Goal: Navigation & Orientation: Find specific page/section

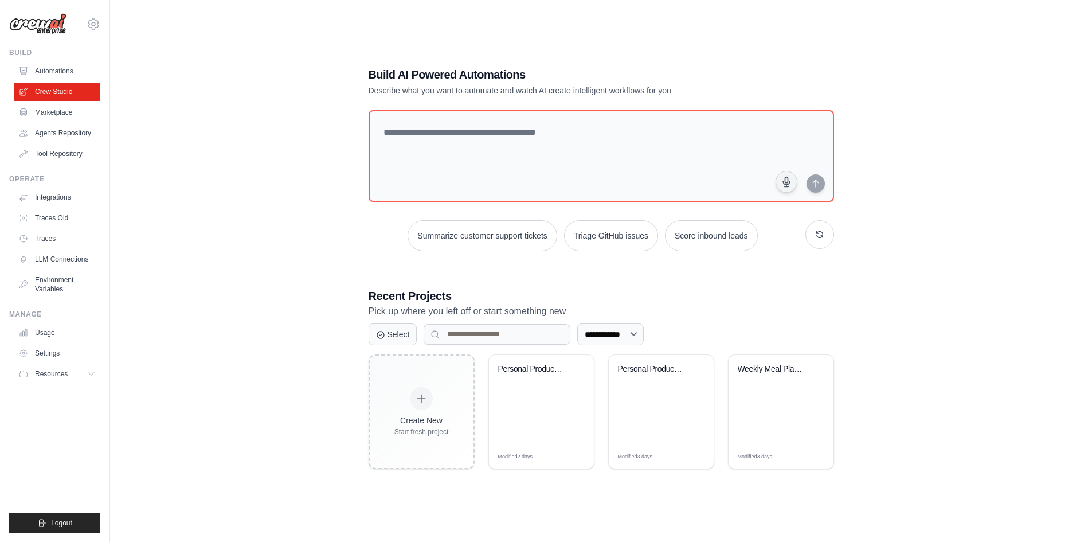
scroll to position [23, 0]
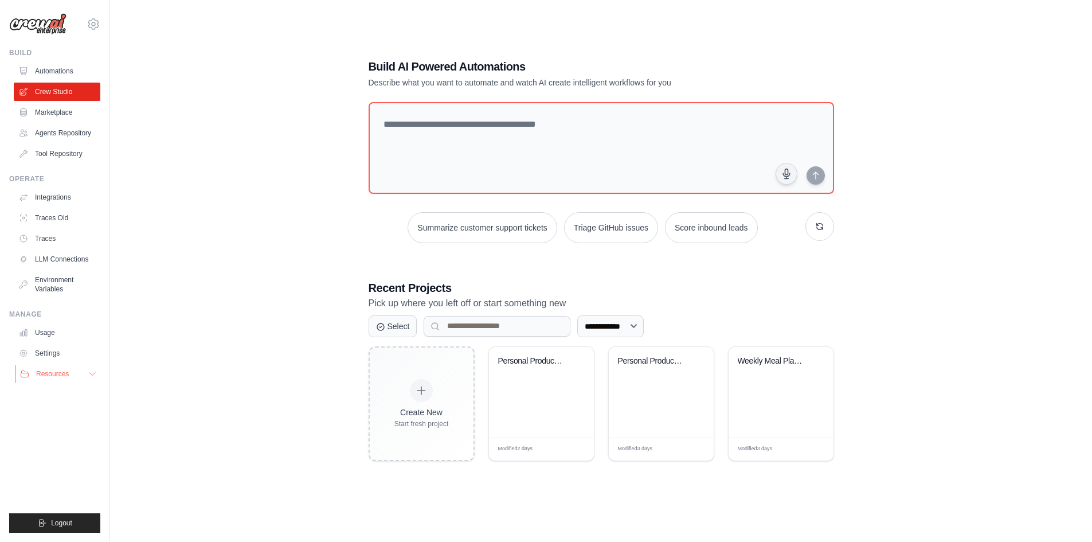
click at [92, 373] on icon at bounding box center [92, 373] width 9 height 9
click at [62, 446] on span "Video Tutorials" at bounding box center [63, 448] width 45 height 9
click at [42, 428] on span "Blog" at bounding box center [48, 429] width 14 height 9
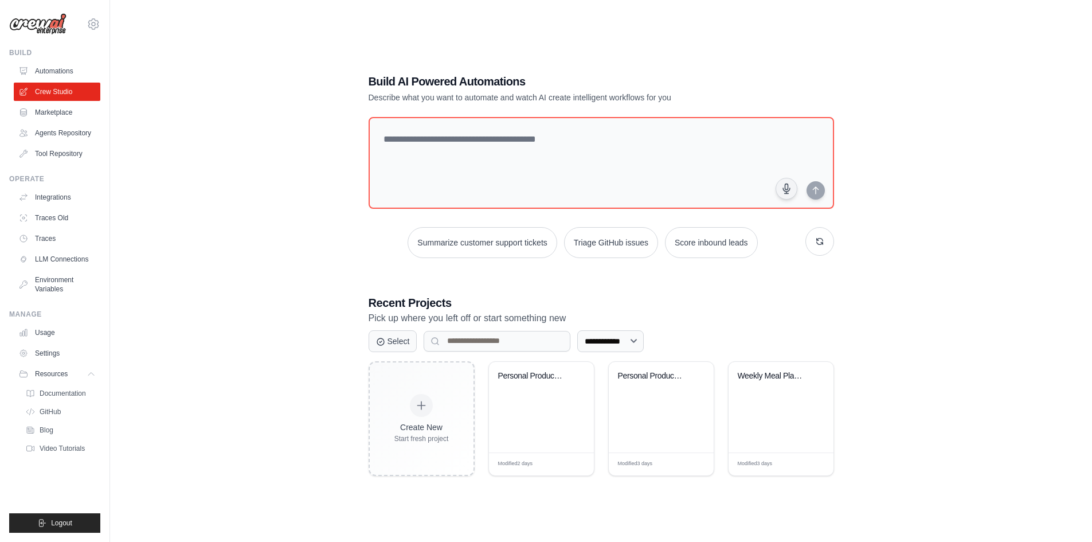
scroll to position [0, 0]
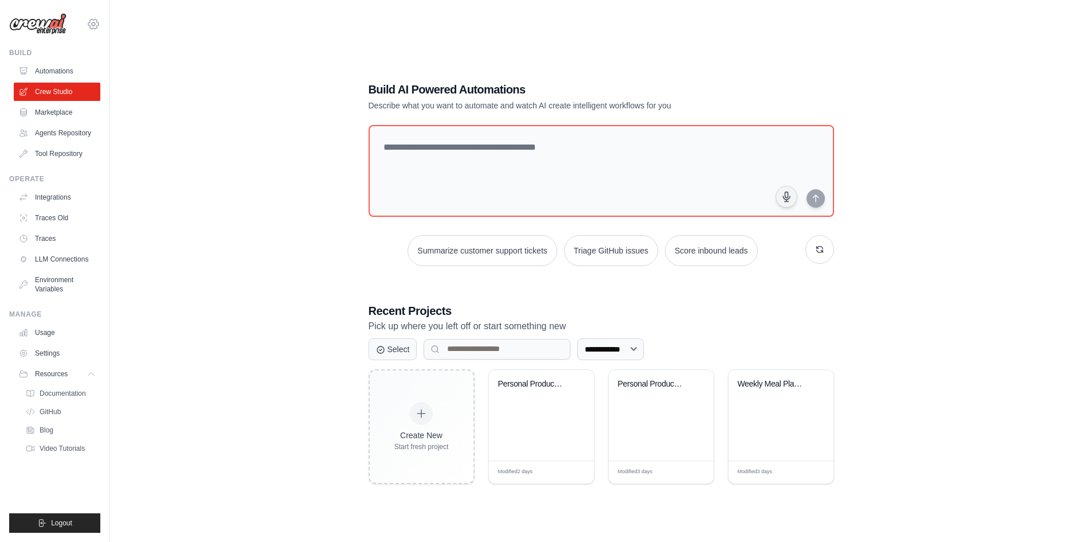
click at [95, 22] on icon at bounding box center [94, 24] width 14 height 14
drag, startPoint x: 118, startPoint y: 70, endPoint x: 124, endPoint y: 73, distance: 6.9
click at [118, 70] on span "Settings" at bounding box center [143, 70] width 91 height 11
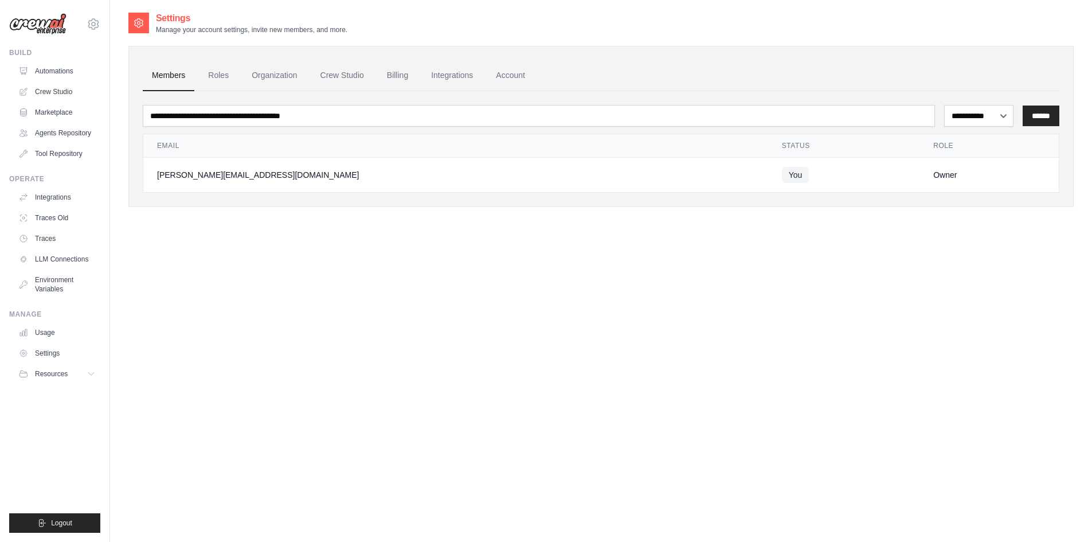
drag, startPoint x: 518, startPoint y: 78, endPoint x: 533, endPoint y: 97, distance: 24.5
click at [518, 78] on link "Account" at bounding box center [511, 75] width 48 height 31
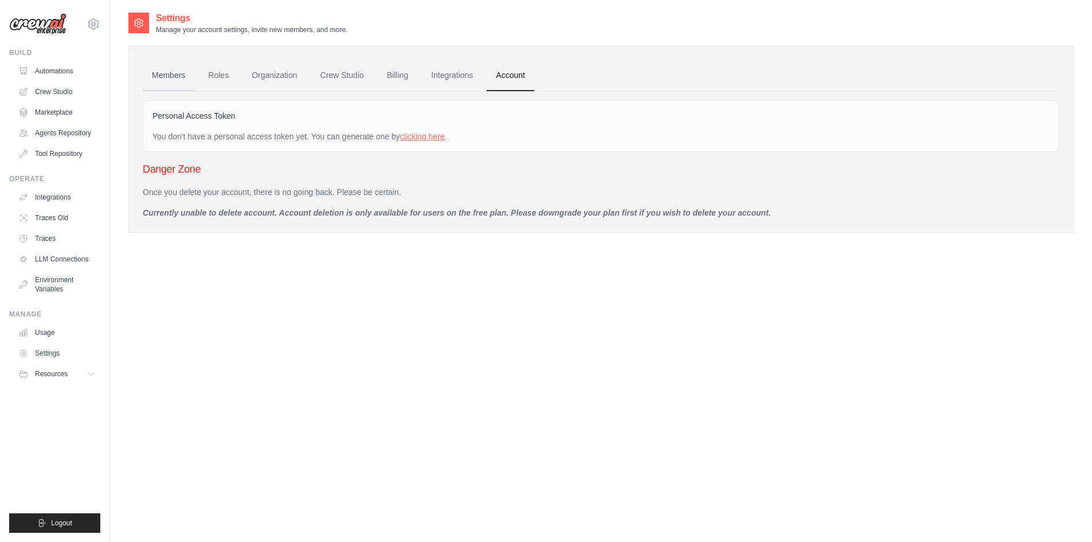
click at [169, 79] on link "Members" at bounding box center [169, 75] width 52 height 31
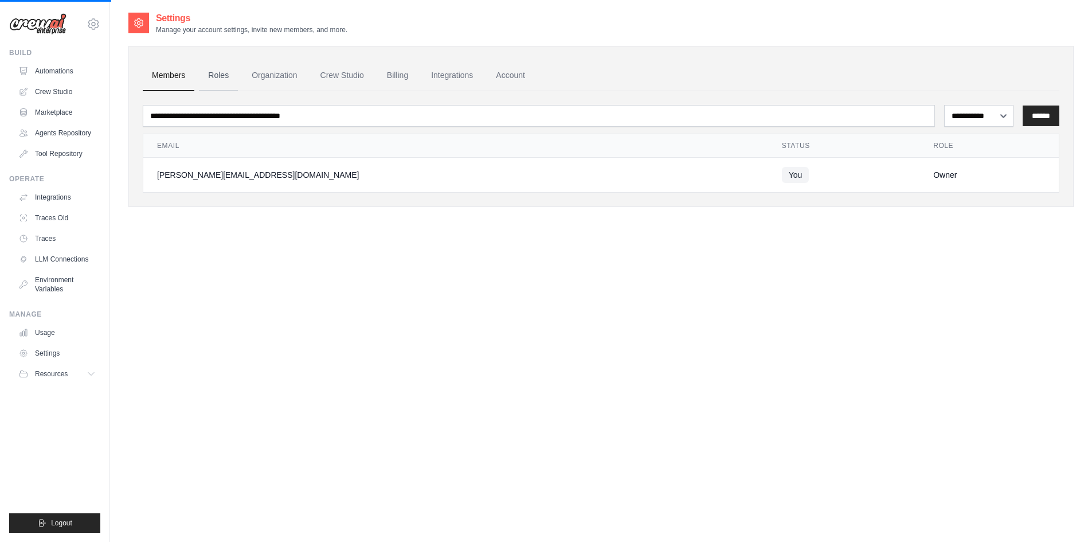
click at [215, 77] on link "Roles" at bounding box center [218, 75] width 39 height 31
click at [289, 74] on link "Organization" at bounding box center [275, 75] width 64 height 31
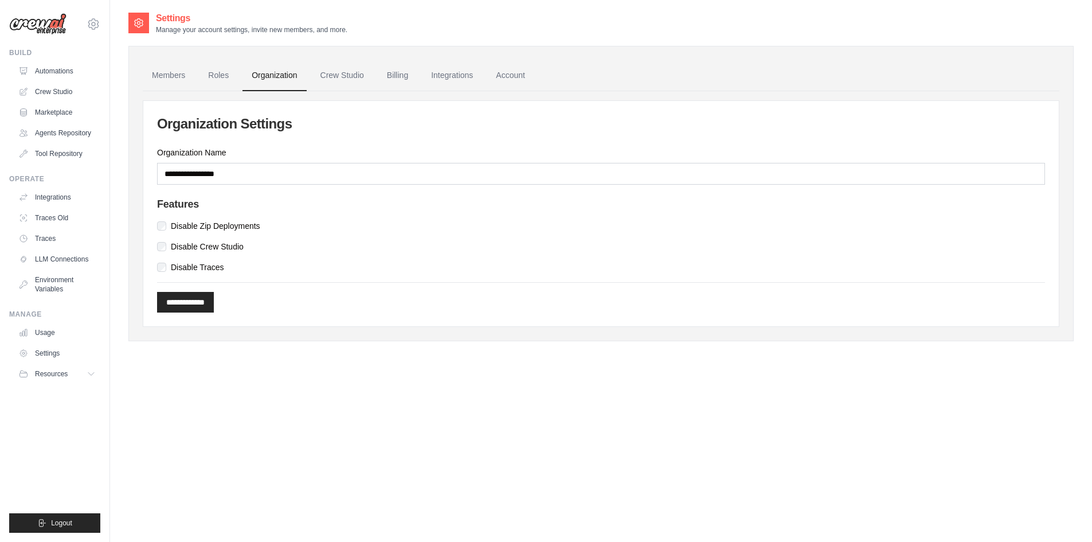
click at [329, 76] on link "Crew Studio" at bounding box center [342, 75] width 62 height 31
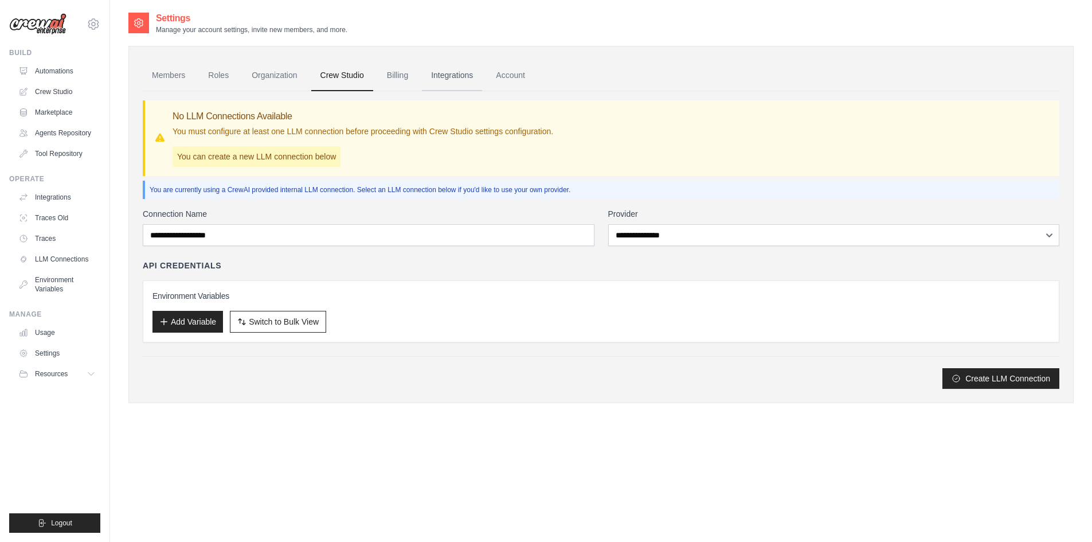
click at [447, 78] on link "Integrations" at bounding box center [452, 75] width 60 height 31
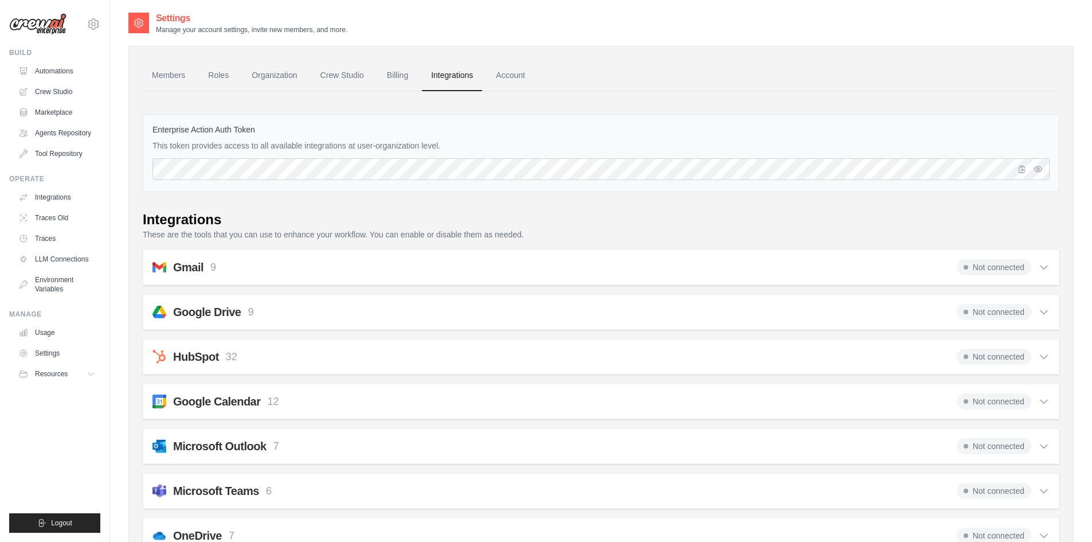
click at [524, 77] on link "Account" at bounding box center [511, 75] width 48 height 31
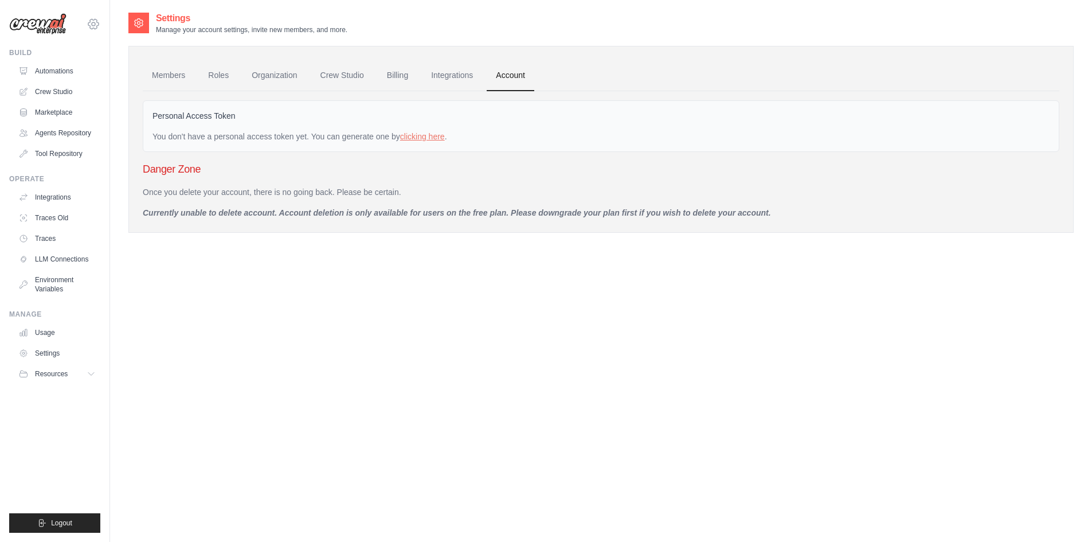
click at [92, 22] on icon at bounding box center [94, 24] width 14 height 14
click at [136, 43] on div "[PERSON_NAME][EMAIL_ADDRESS][DOMAIN_NAME]" at bounding box center [141, 43] width 91 height 11
click at [112, 77] on link "Settings" at bounding box center [142, 71] width 109 height 23
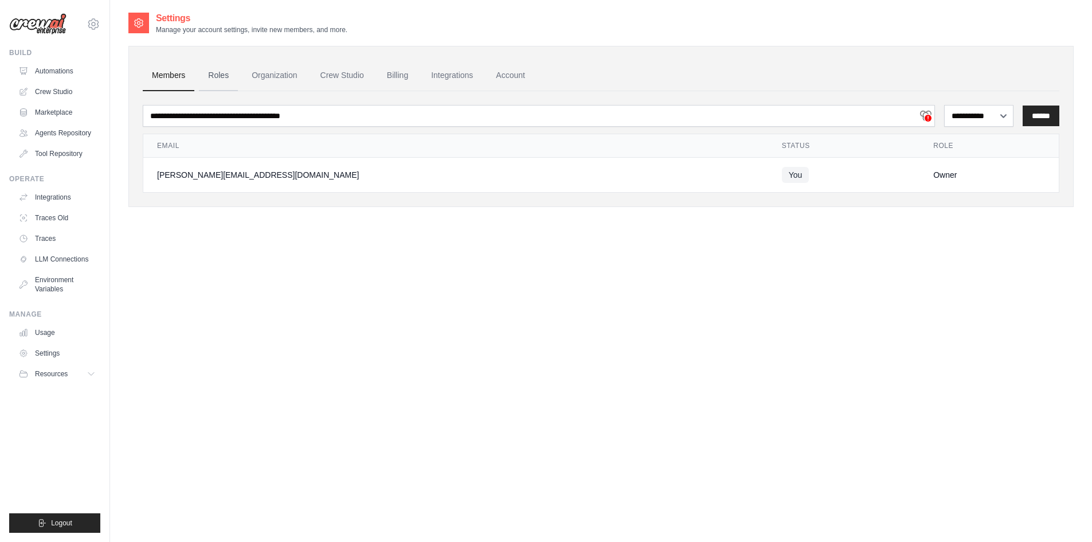
click at [220, 73] on link "Roles" at bounding box center [218, 75] width 39 height 31
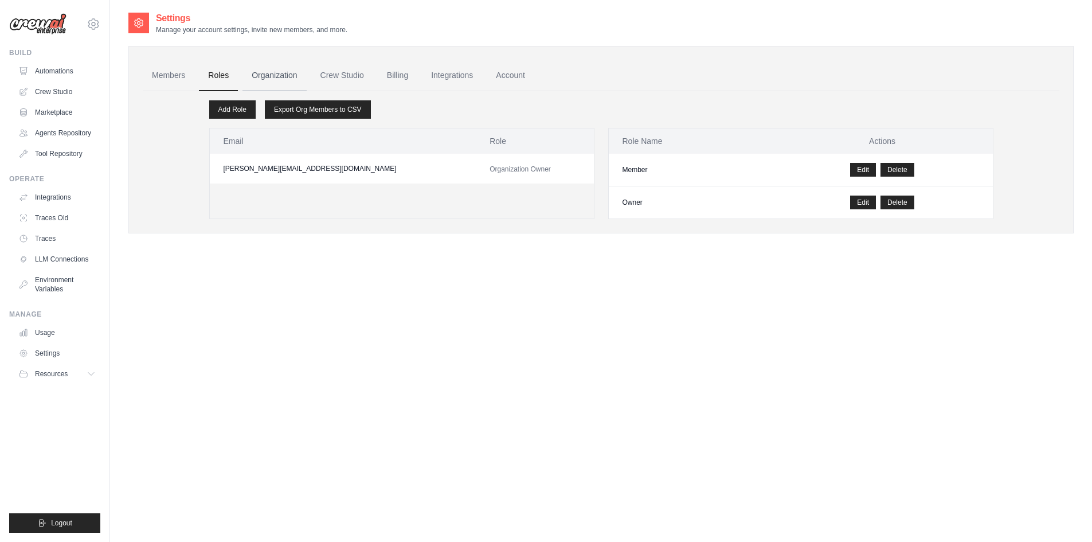
click at [295, 80] on link "Organization" at bounding box center [275, 75] width 64 height 31
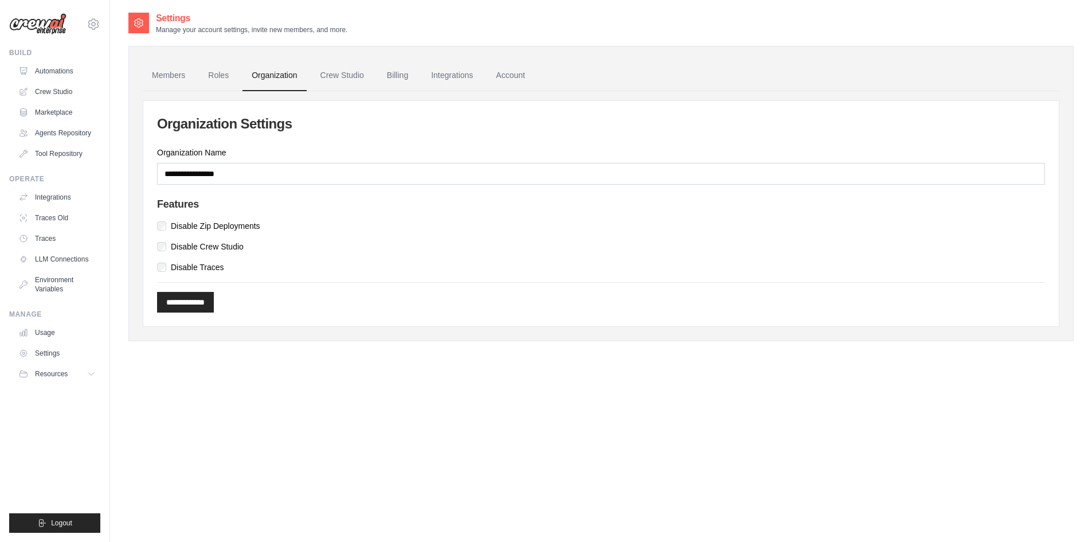
click at [351, 76] on link "Crew Studio" at bounding box center [342, 75] width 62 height 31
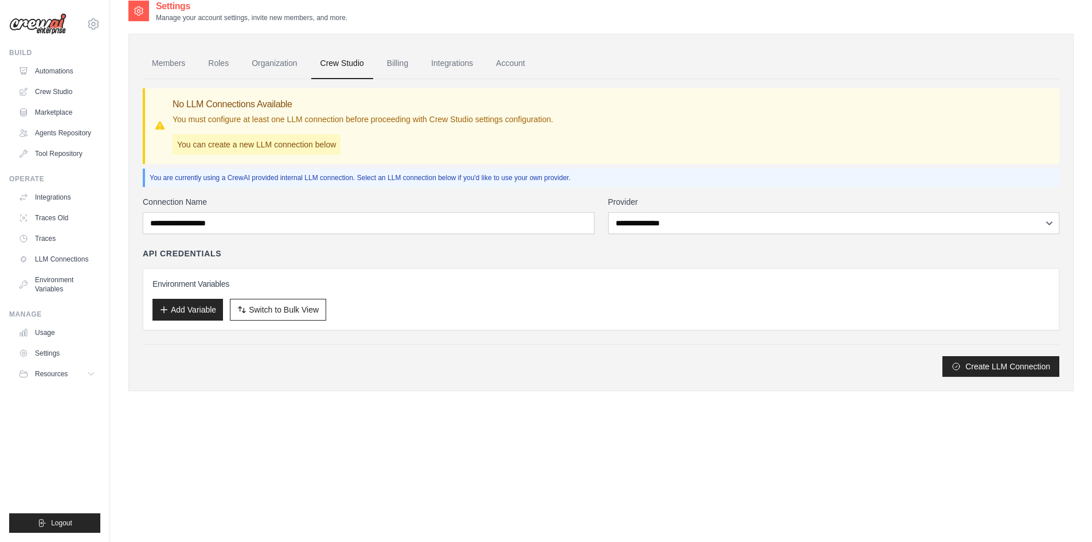
scroll to position [23, 0]
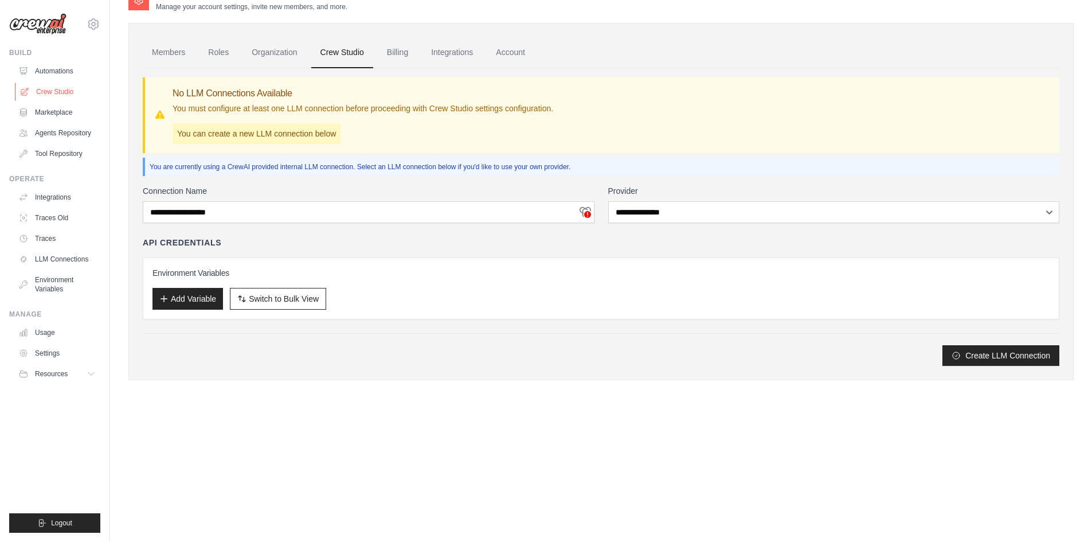
click at [38, 85] on link "Crew Studio" at bounding box center [58, 92] width 87 height 18
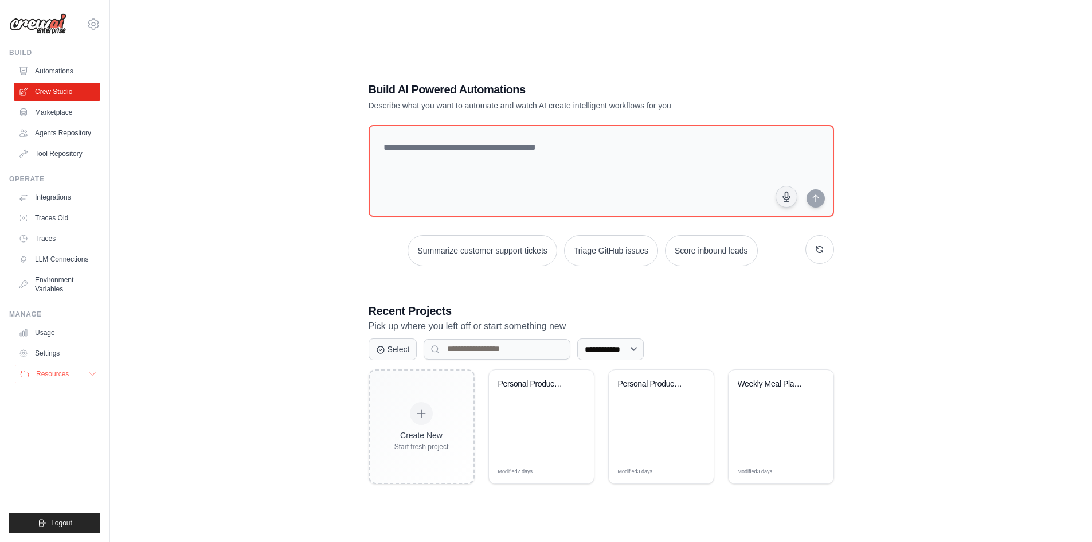
click at [50, 377] on span "Resources" at bounding box center [52, 373] width 33 height 9
click at [33, 311] on div "Manage" at bounding box center [54, 314] width 91 height 9
click at [50, 335] on link "Usage" at bounding box center [58, 332] width 87 height 18
